Goal: Transaction & Acquisition: Purchase product/service

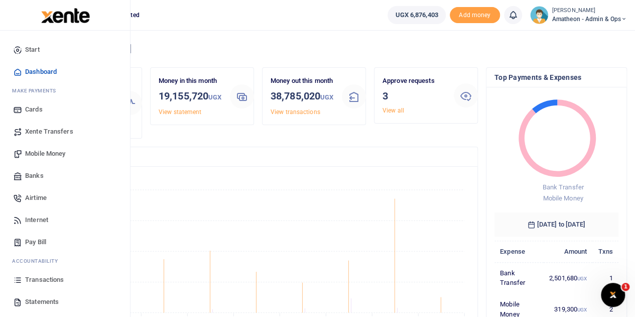
click at [29, 300] on span "Statements" at bounding box center [42, 301] width 34 height 10
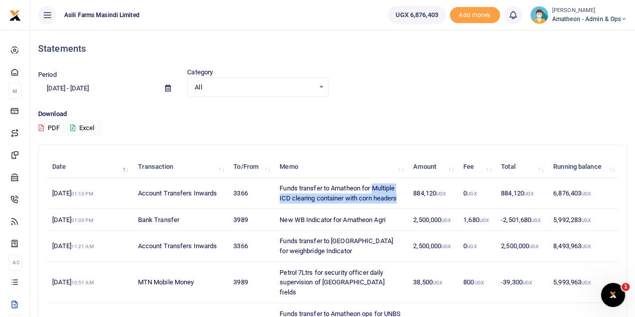
drag, startPoint x: 374, startPoint y: 186, endPoint x: 398, endPoint y: 200, distance: 27.4
click at [398, 200] on td "Funds transfer to Amatheon for Multiple ICD clearing container with corn headers" at bounding box center [340, 193] width 133 height 31
copy td "Multiple ICD clearing container with corn headers"
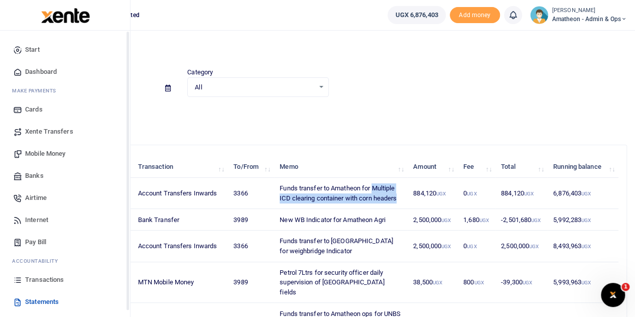
click at [41, 151] on span "Mobile Money" at bounding box center [45, 153] width 40 height 10
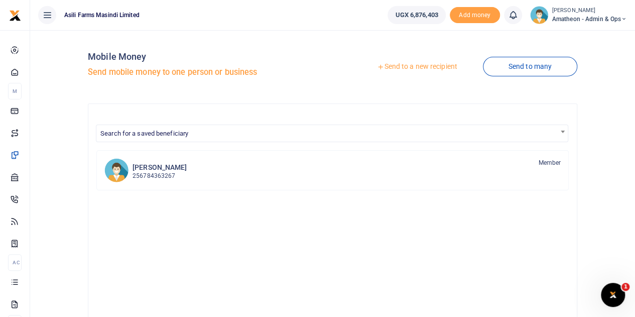
click at [412, 66] on div at bounding box center [317, 158] width 635 height 317
click at [420, 65] on link "Send to a new recipient" at bounding box center [416, 67] width 131 height 18
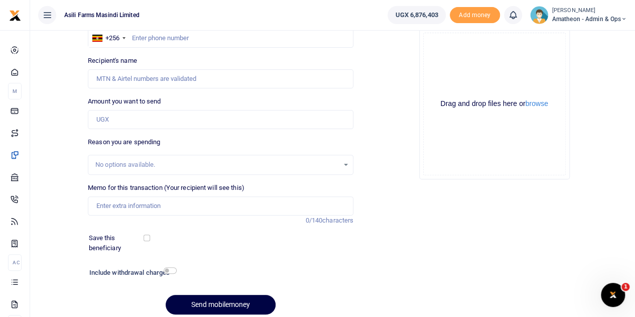
scroll to position [126, 0]
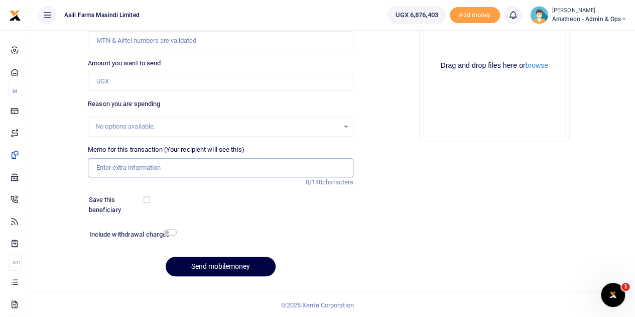
click at [125, 169] on input "Memo for this transaction (Your recipient will see this)" at bounding box center [220, 167] width 265 height 19
paste input "Multiple ICD clearing container with corn headers"
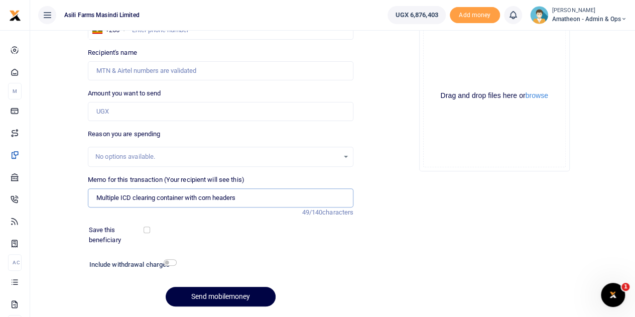
scroll to position [76, 0]
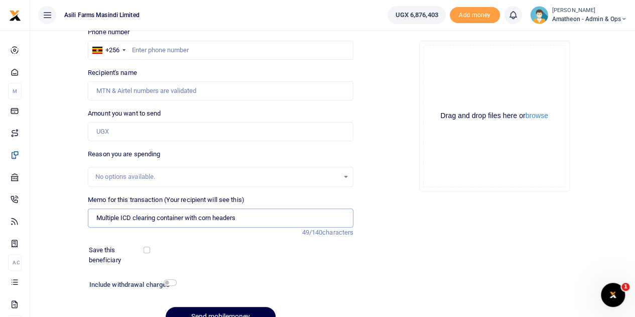
type input "Multiple ICD clearing container with corn headers"
click at [133, 135] on input "Amount you want to send" at bounding box center [220, 131] width 265 height 19
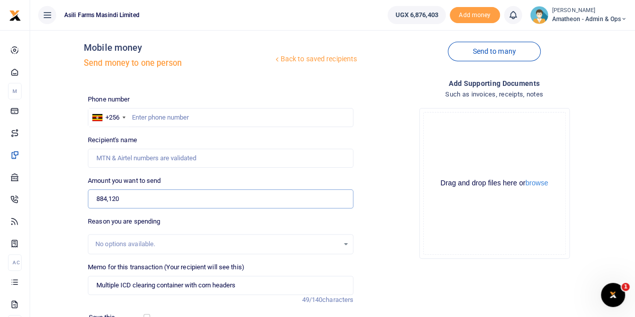
scroll to position [0, 0]
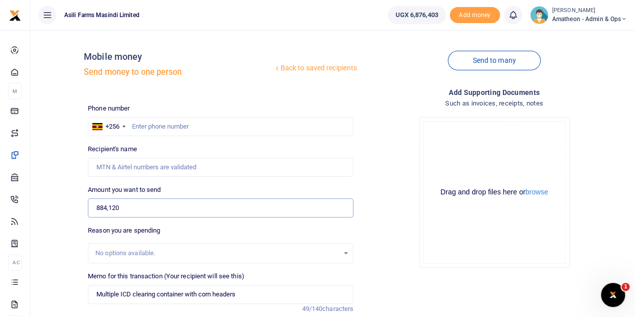
type input "884,120"
click at [537, 192] on button "browse" at bounding box center [536, 192] width 23 height 8
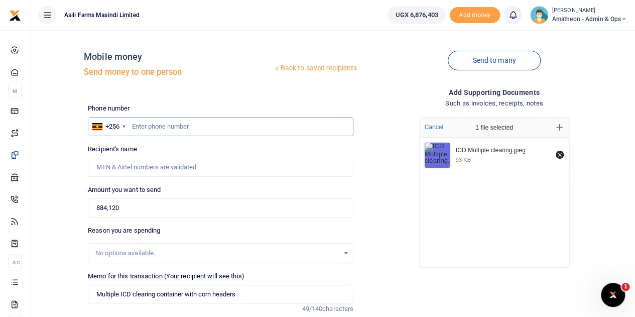
click at [177, 126] on input "text" at bounding box center [220, 126] width 265 height 19
type input "787024748"
type input "[PERSON_NAME]"
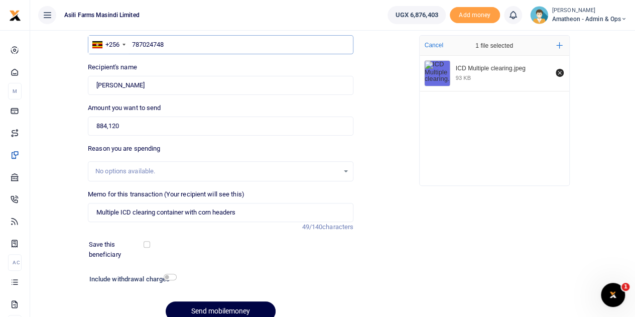
scroll to position [126, 0]
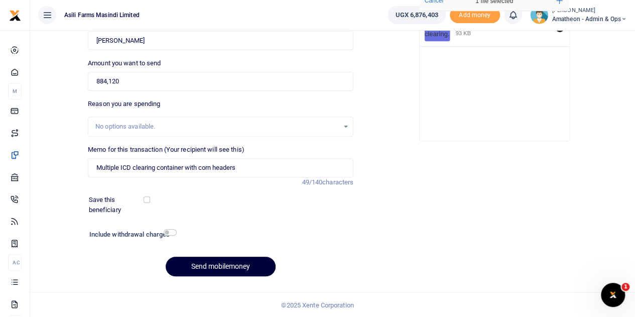
type input "787024748"
click at [240, 259] on button "Send mobilemoney" at bounding box center [221, 266] width 110 height 20
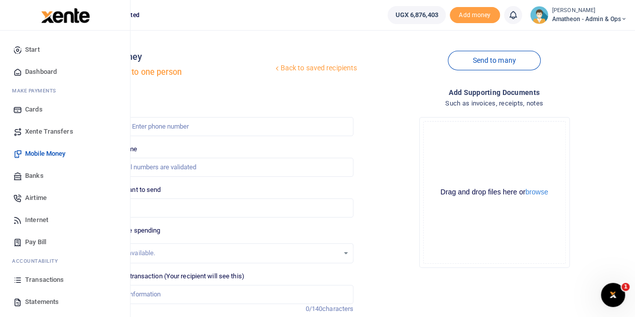
click at [41, 276] on span "Transactions" at bounding box center [44, 279] width 39 height 10
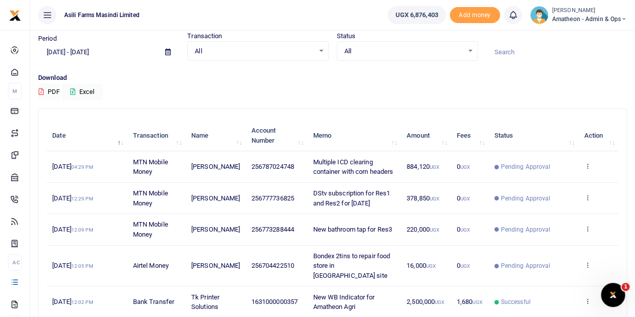
scroll to position [50, 0]
